Goal: Task Accomplishment & Management: Manage account settings

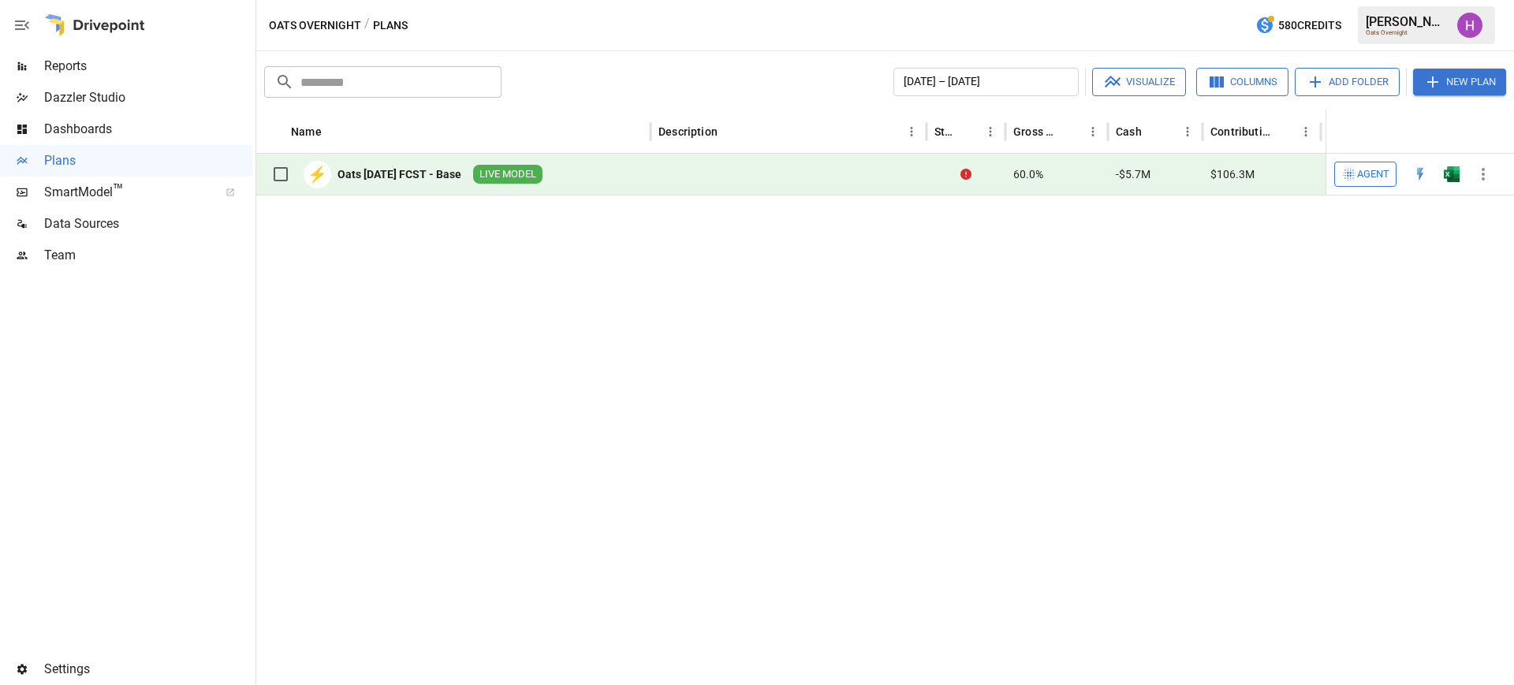
scroll to position [650, 0]
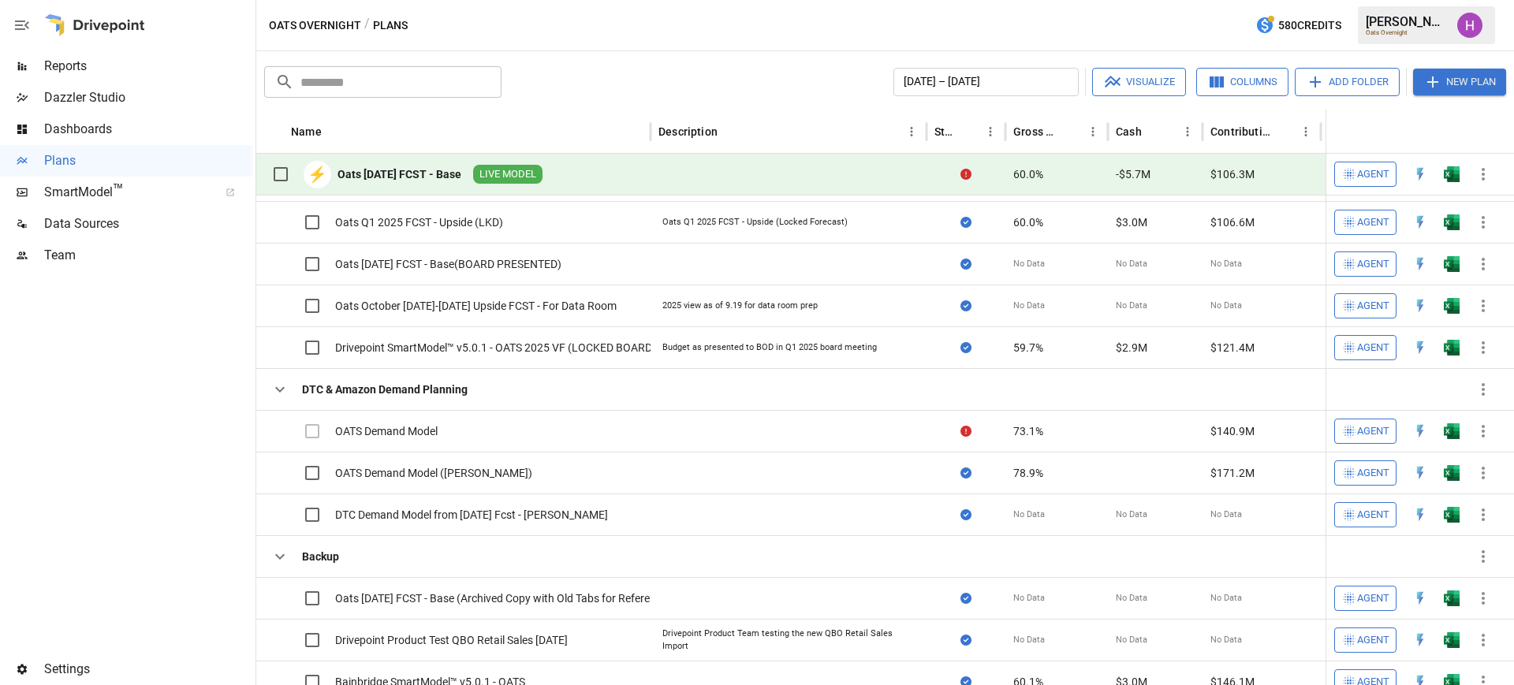
click at [62, 252] on span "Team" at bounding box center [148, 255] width 208 height 19
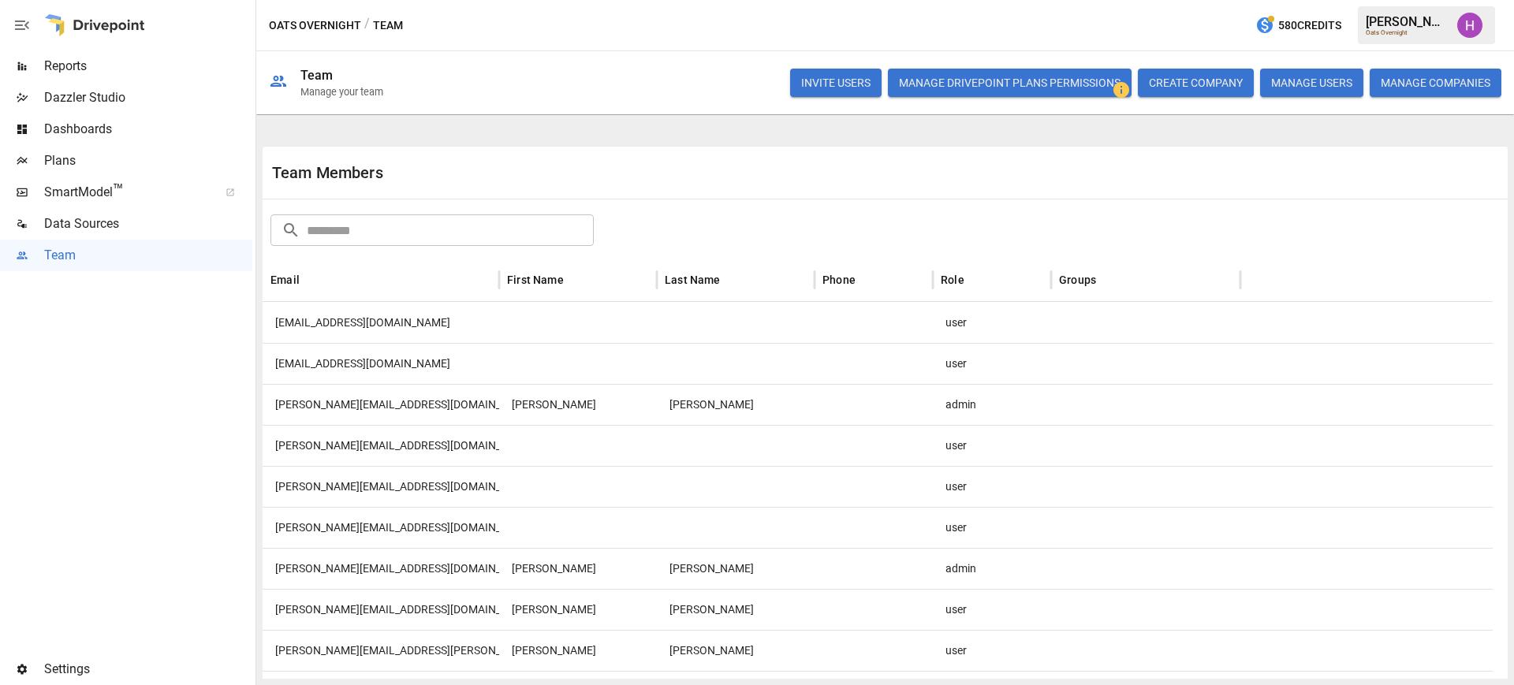
click at [836, 92] on button "INVITE USERS" at bounding box center [835, 83] width 91 height 28
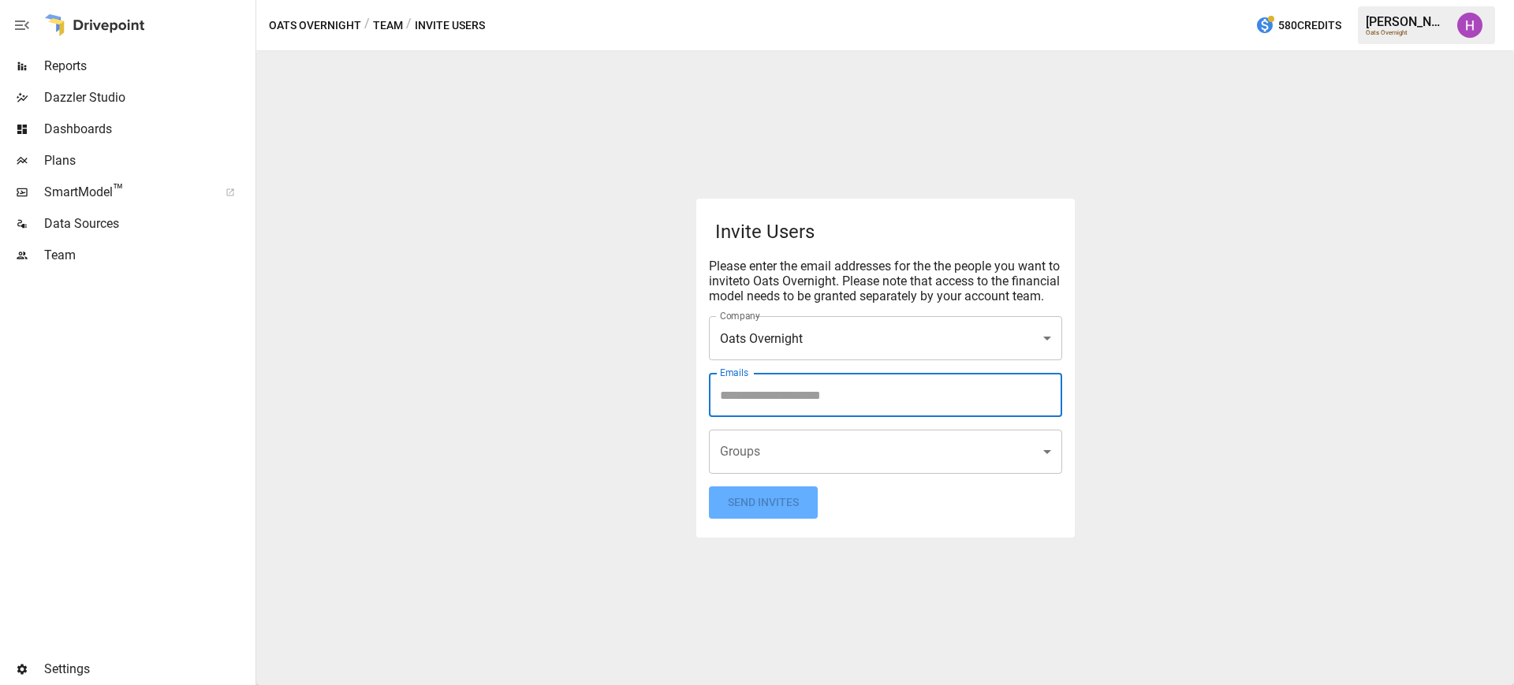
click at [826, 403] on input "Emails" at bounding box center [885, 395] width 339 height 30
click at [783, 513] on button "Send Invites" at bounding box center [763, 502] width 109 height 32
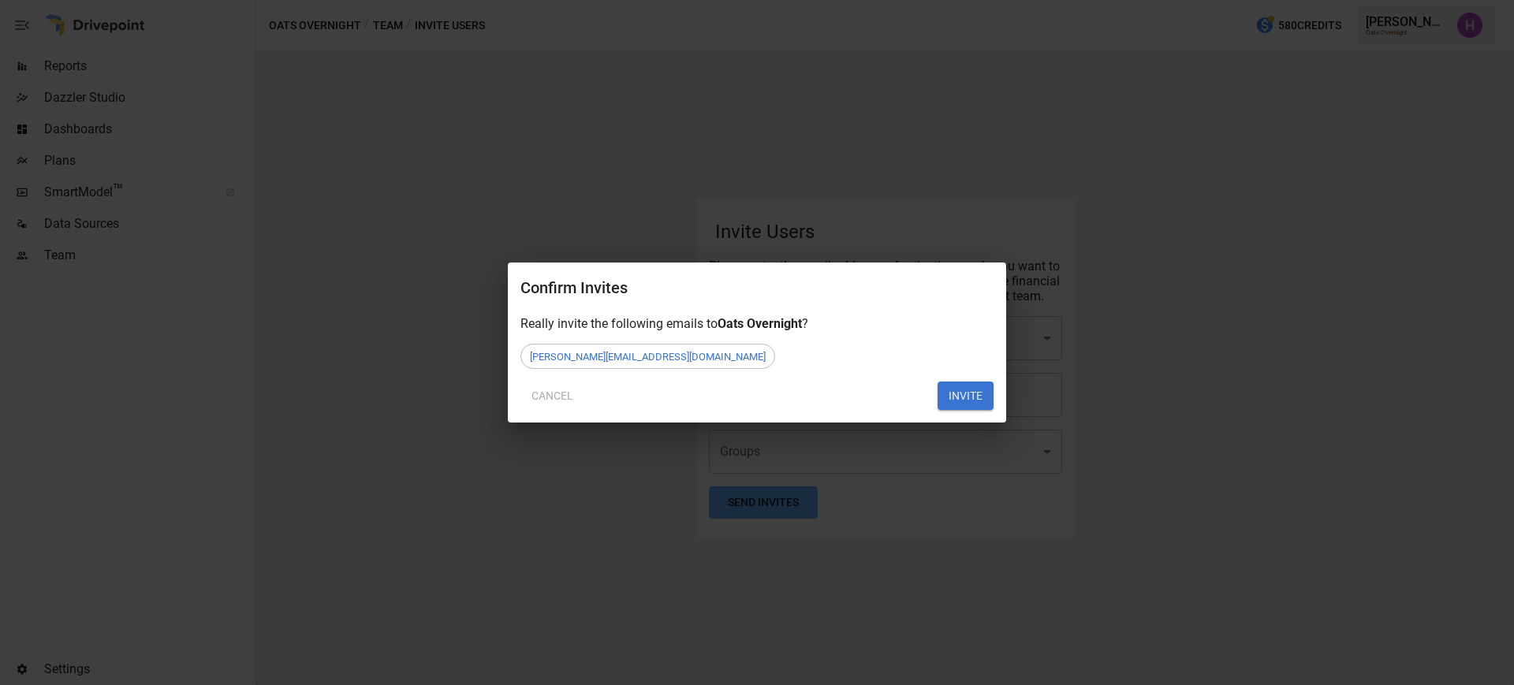
click at [956, 395] on button "INVITE" at bounding box center [965, 396] width 56 height 28
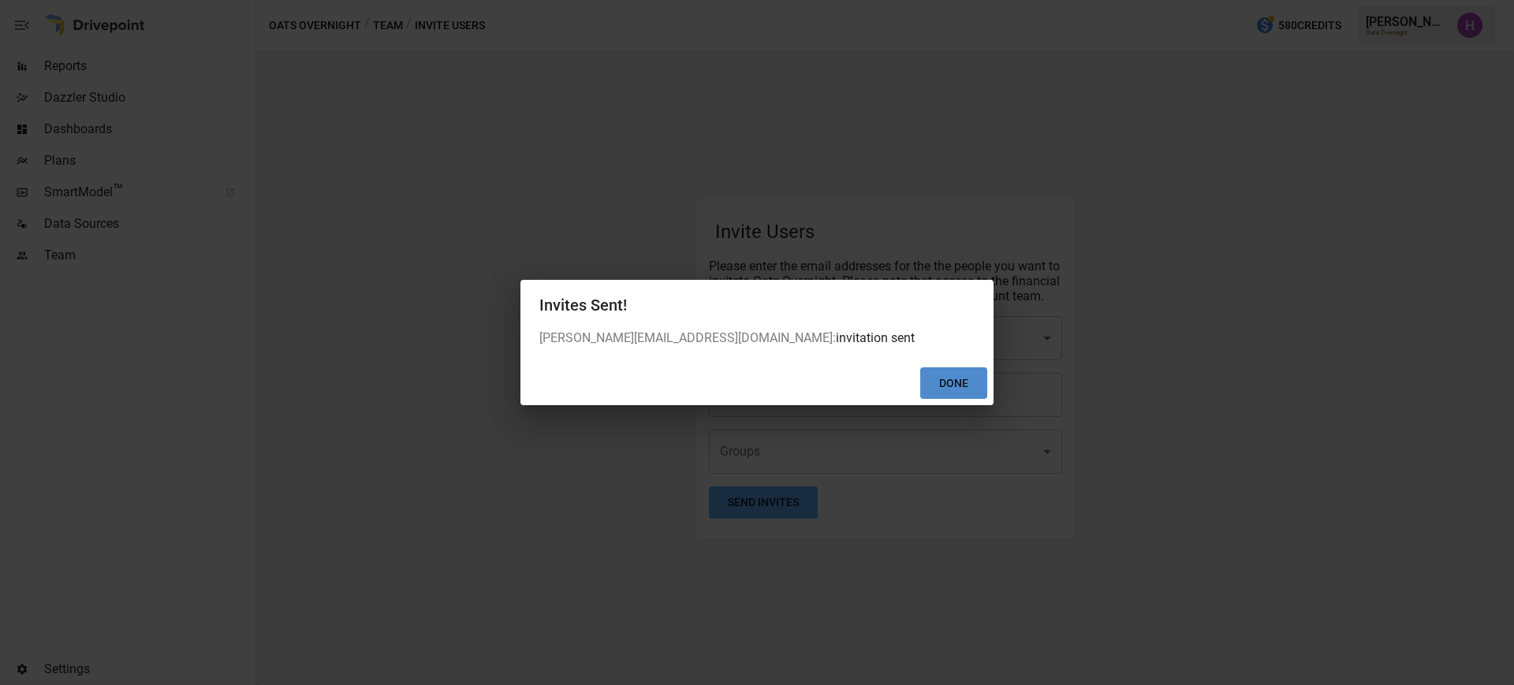
click at [956, 389] on button "Done" at bounding box center [953, 383] width 67 height 32
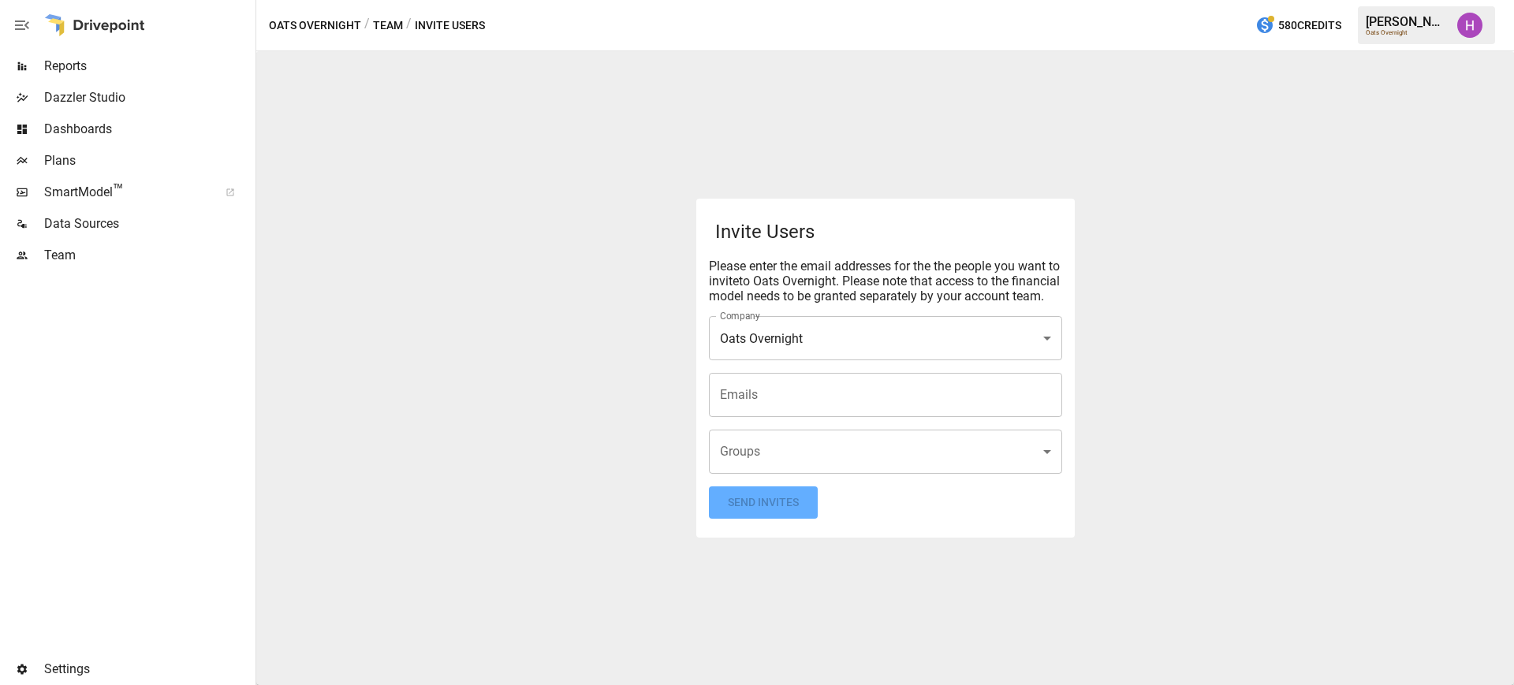
click at [966, 25] on div "Oats Overnight / Team / Invite Users 580 Credits [PERSON_NAME] Oats Overnight" at bounding box center [885, 25] width 1258 height 50
